Goal: Task Accomplishment & Management: Manage account settings

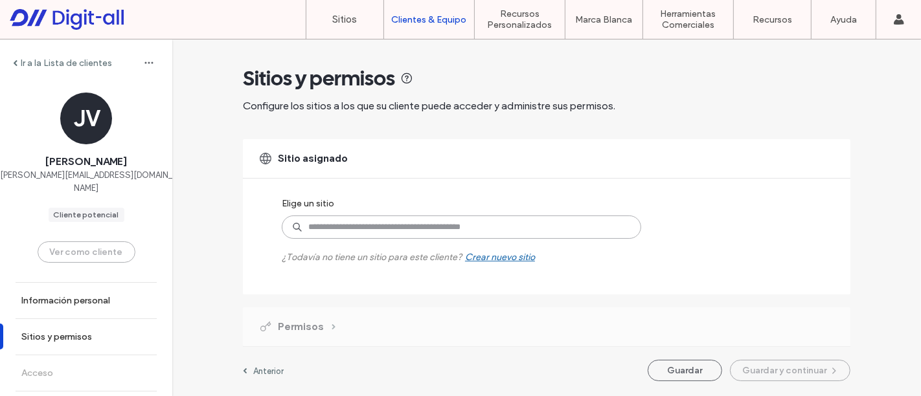
click at [357, 228] on input at bounding box center [462, 227] width 360 height 23
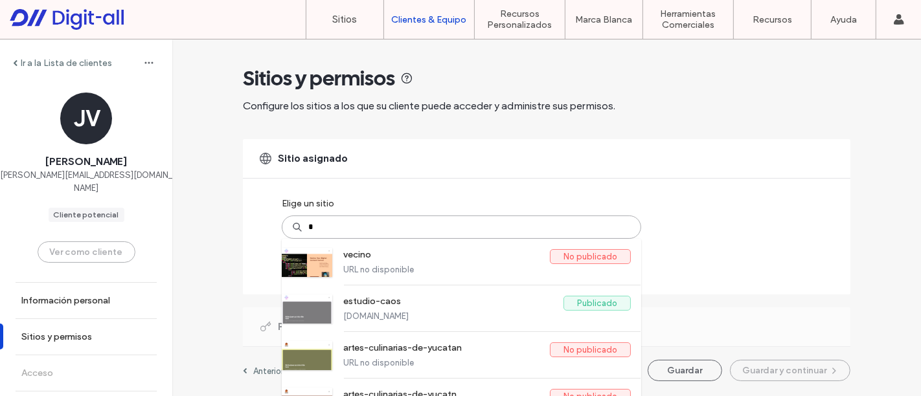
type input "**"
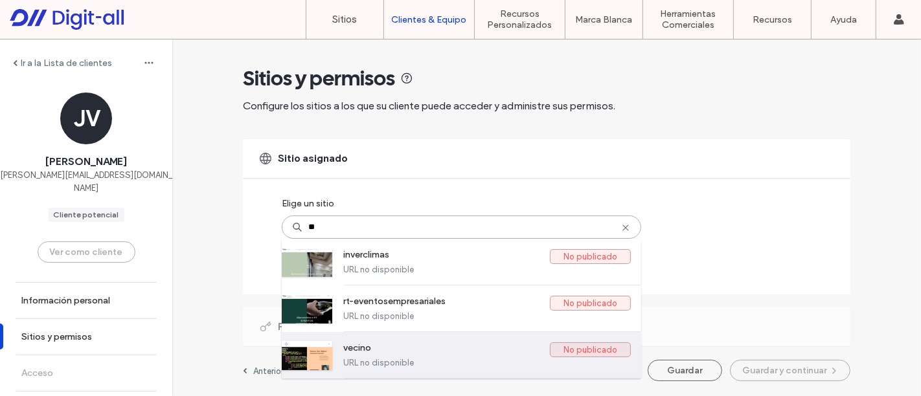
click at [389, 343] on label "vecino" at bounding box center [446, 351] width 207 height 16
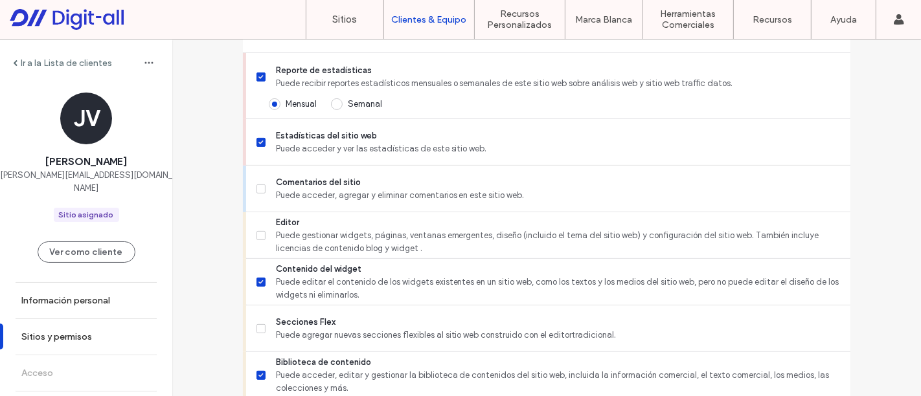
scroll to position [405, 0]
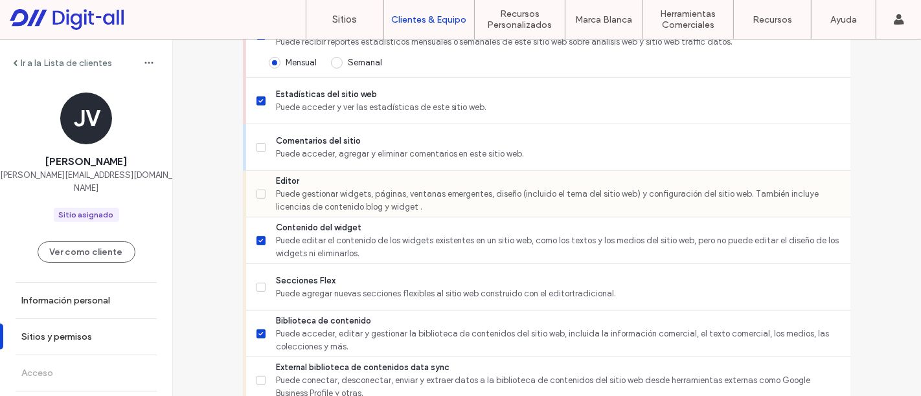
click at [286, 191] on span "Puede gestionar widgets, páginas, ventanas emergentes, diseño (incluido el tema…" at bounding box center [558, 201] width 564 height 26
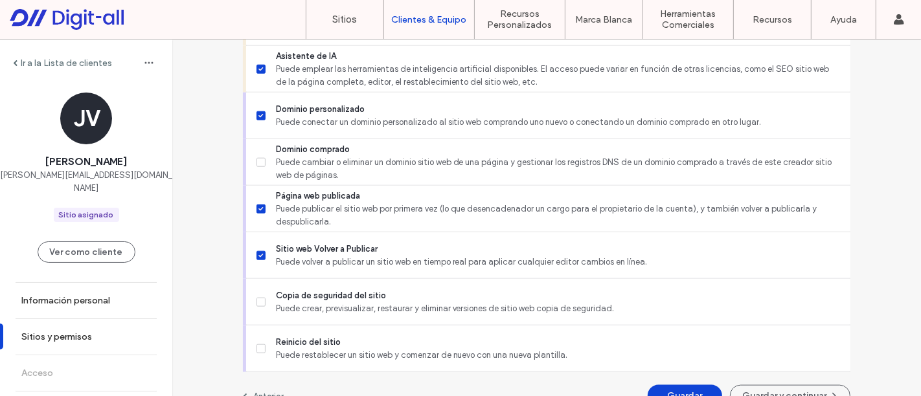
scroll to position [1251, 0]
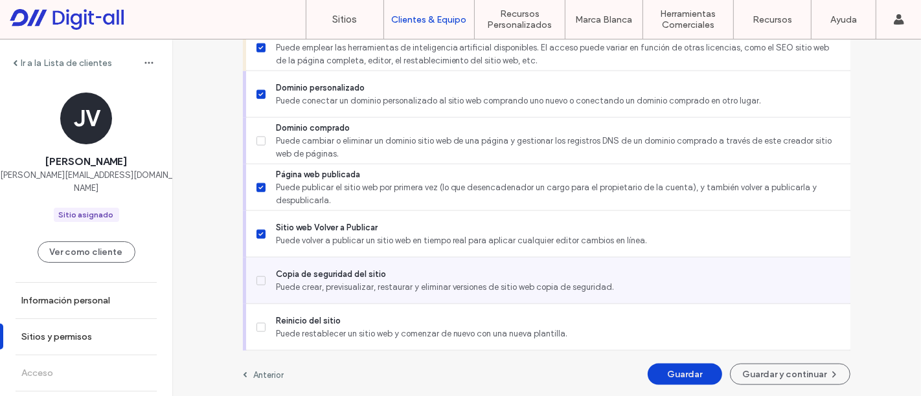
click at [306, 275] on span "Copia de seguridad del sitio" at bounding box center [558, 274] width 564 height 13
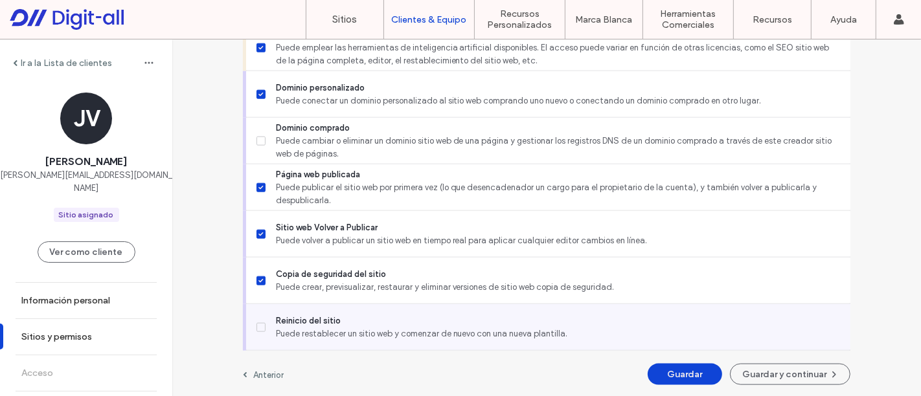
click at [327, 328] on span "Puede restablecer un sitio web y comenzar de nuevo con una nueva plantilla." at bounding box center [558, 334] width 564 height 13
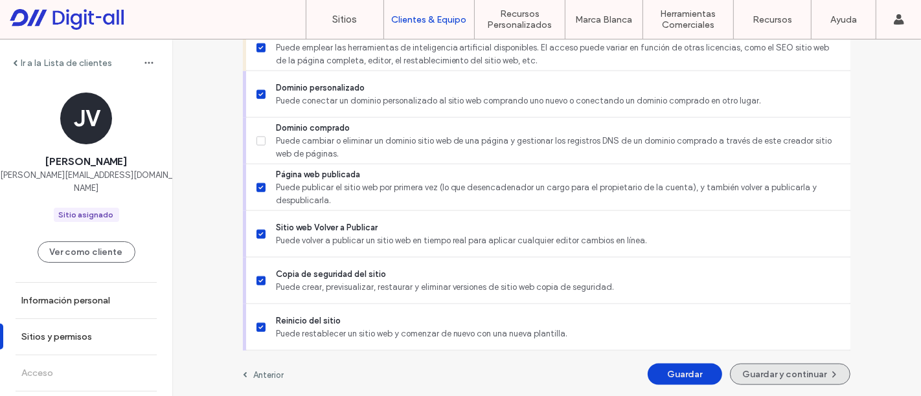
click at [764, 371] on button "Guardar y continuar" at bounding box center [790, 374] width 120 height 21
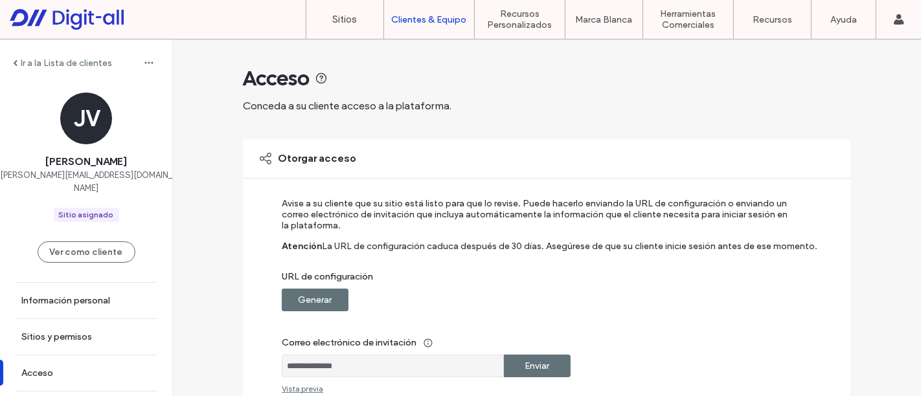
click at [285, 301] on div "Generar" at bounding box center [315, 300] width 67 height 23
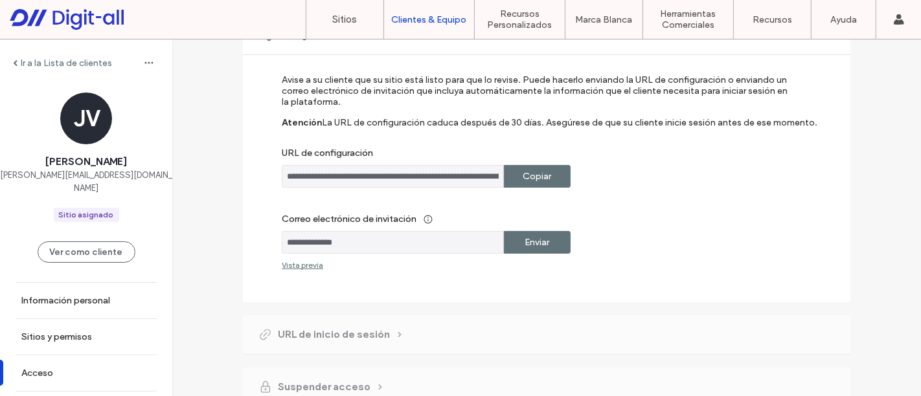
scroll to position [124, 0]
click at [542, 175] on label "Copiar" at bounding box center [537, 177] width 29 height 24
